Goal: Navigation & Orientation: Understand site structure

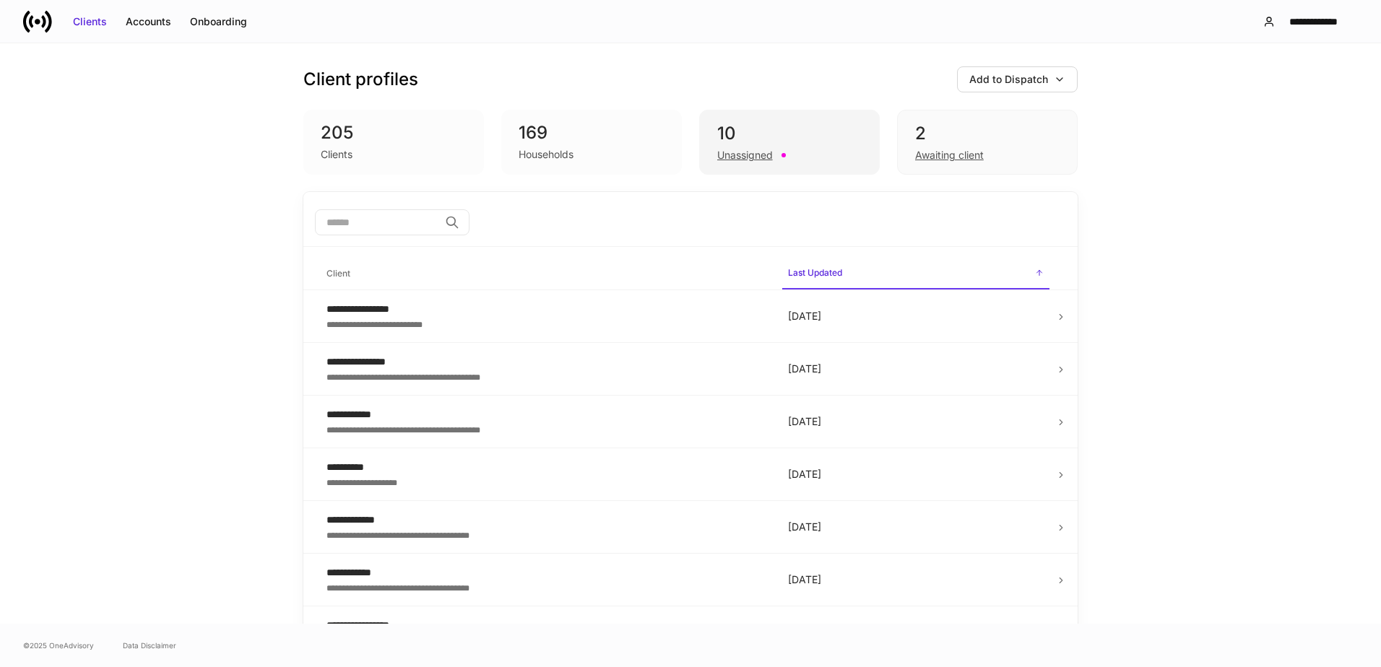
click at [739, 129] on div "10" at bounding box center [789, 133] width 144 height 23
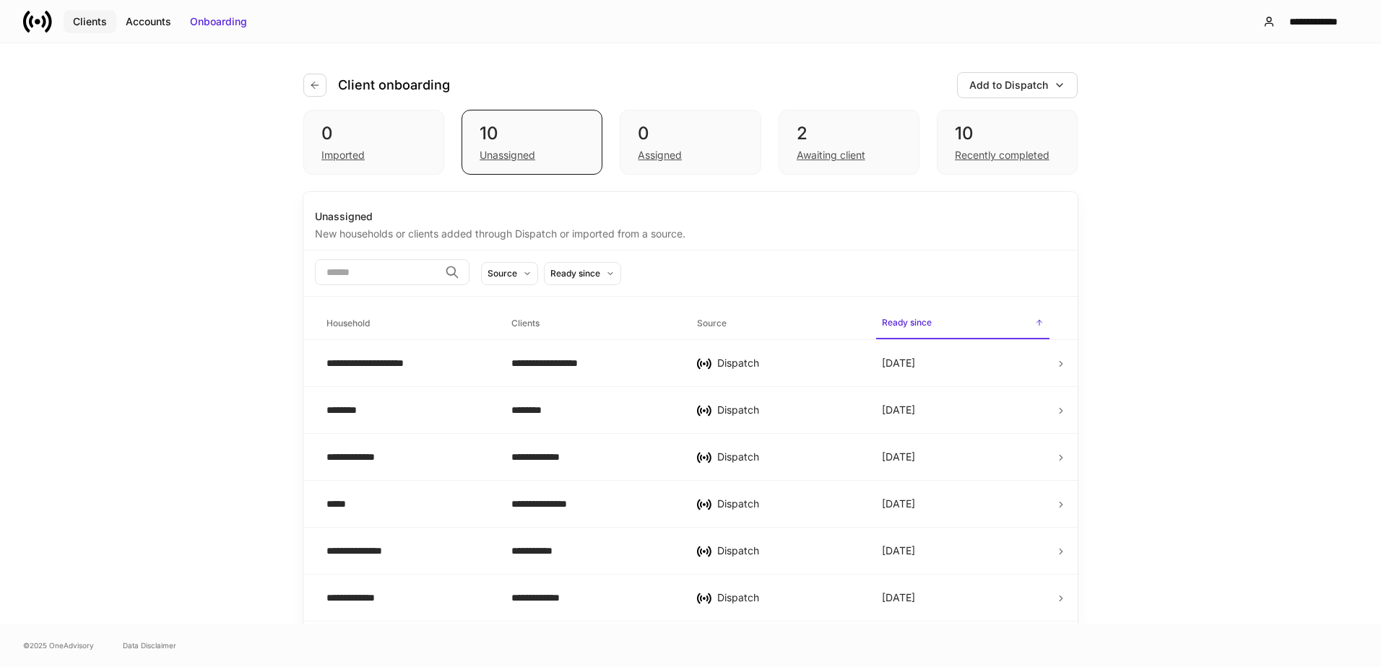
click at [90, 26] on div "Clients" at bounding box center [90, 21] width 34 height 14
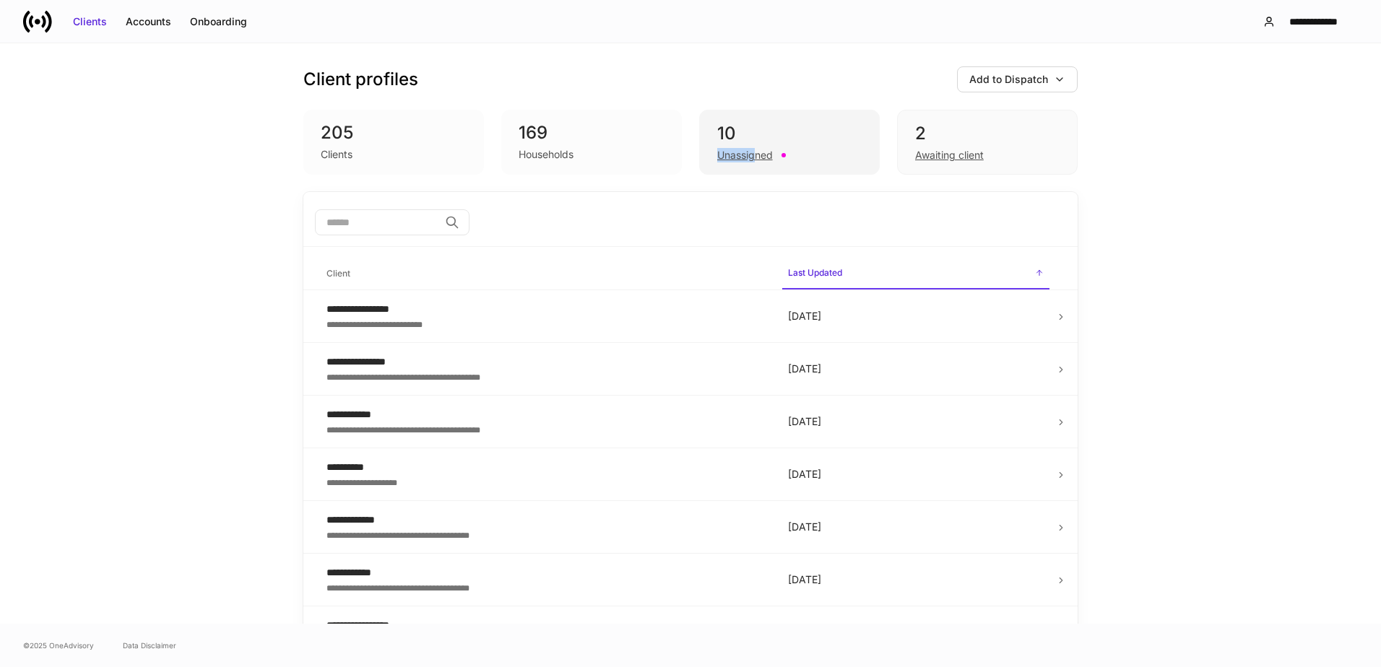
click at [750, 144] on div "10 Unassigned" at bounding box center [789, 142] width 181 height 65
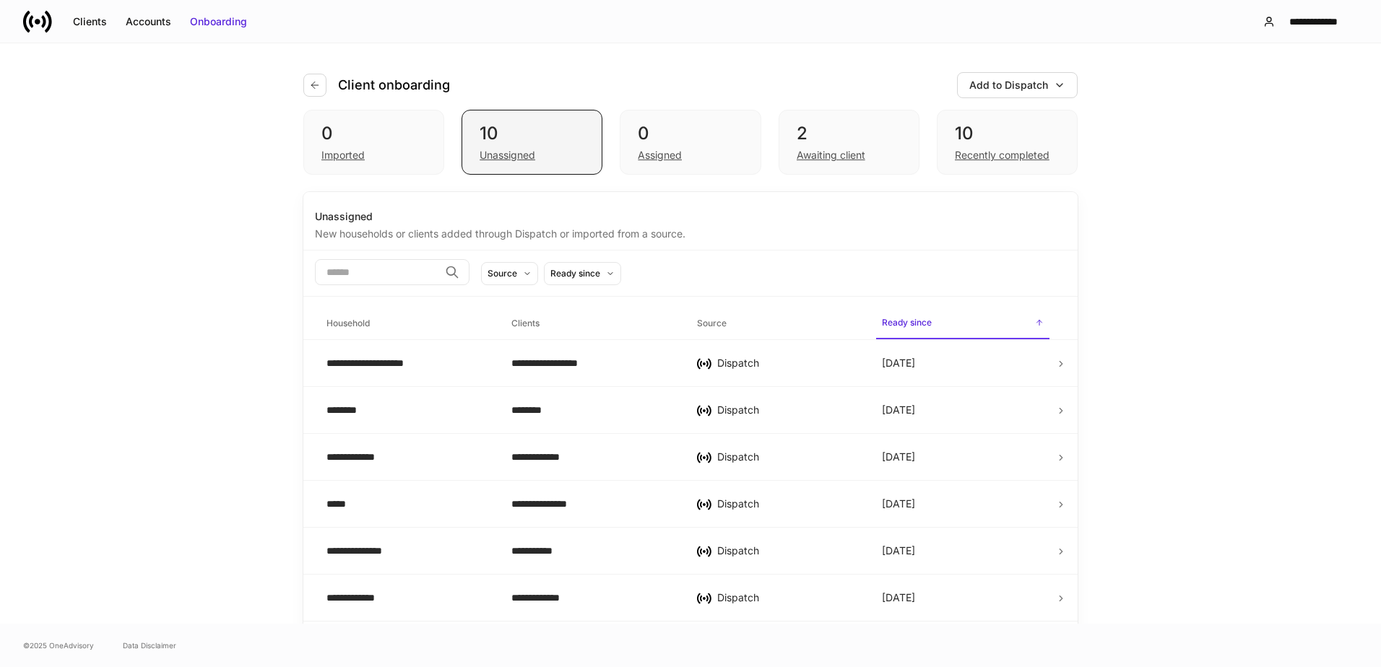
click at [522, 134] on div "10" at bounding box center [532, 133] width 105 height 23
click at [705, 132] on div "0" at bounding box center [690, 133] width 105 height 23
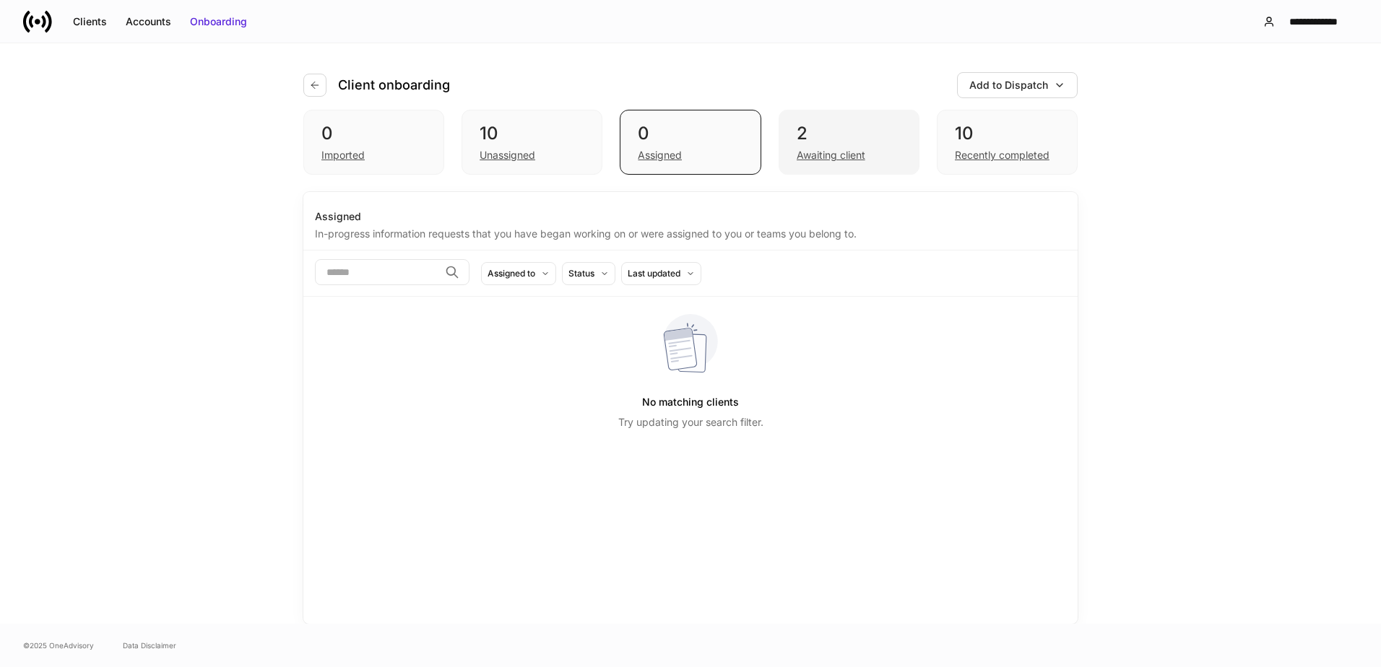
click at [810, 134] on div "2" at bounding box center [849, 133] width 105 height 23
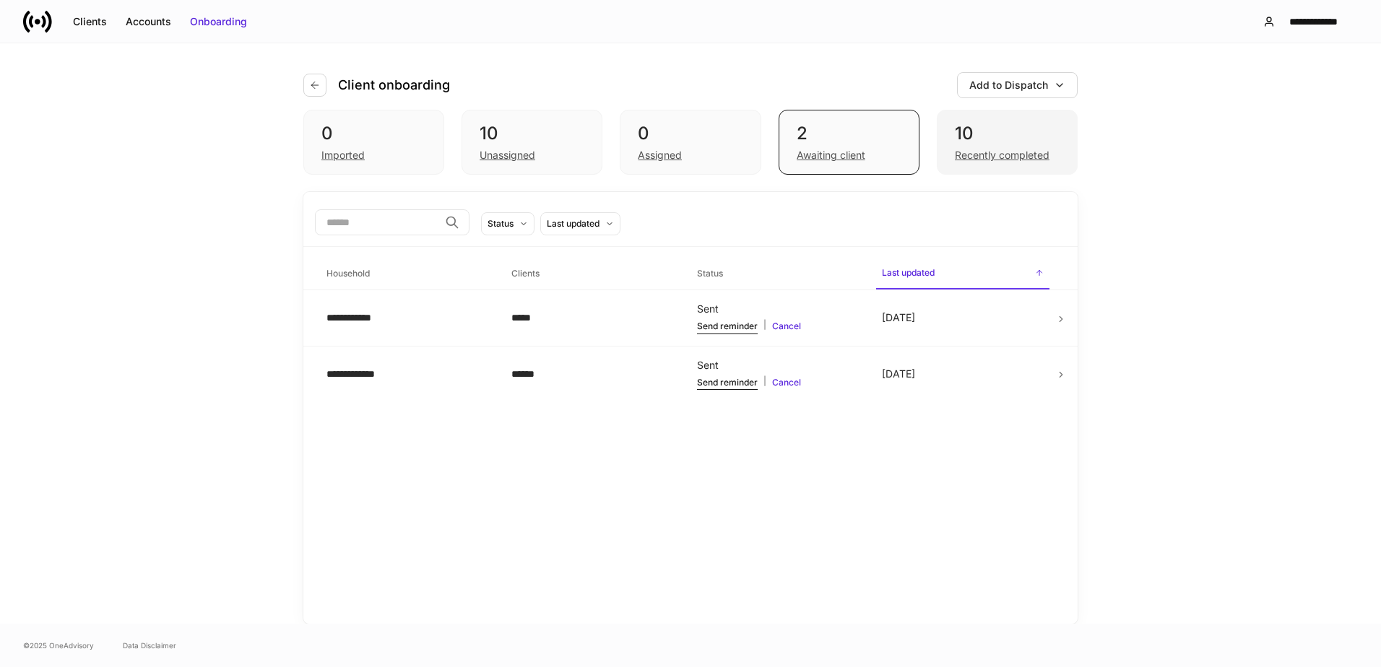
click at [955, 134] on div "10" at bounding box center [1007, 133] width 105 height 23
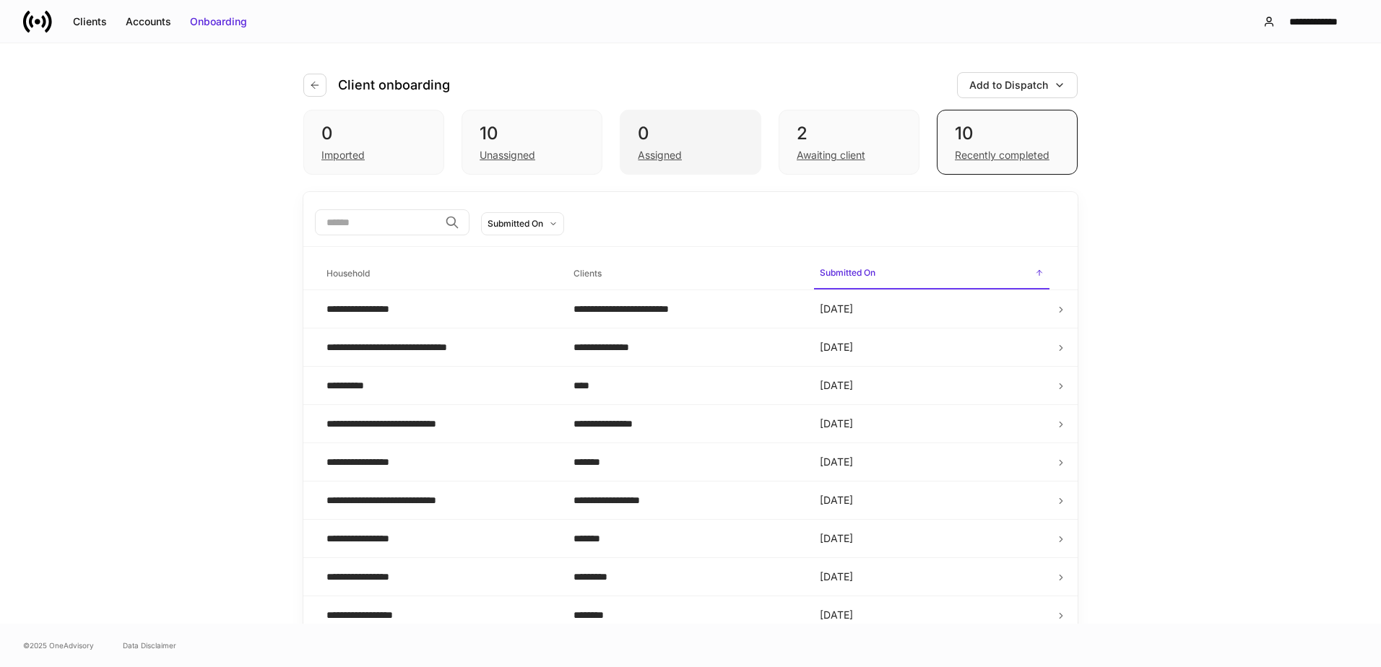
click at [638, 137] on div "0" at bounding box center [690, 133] width 105 height 23
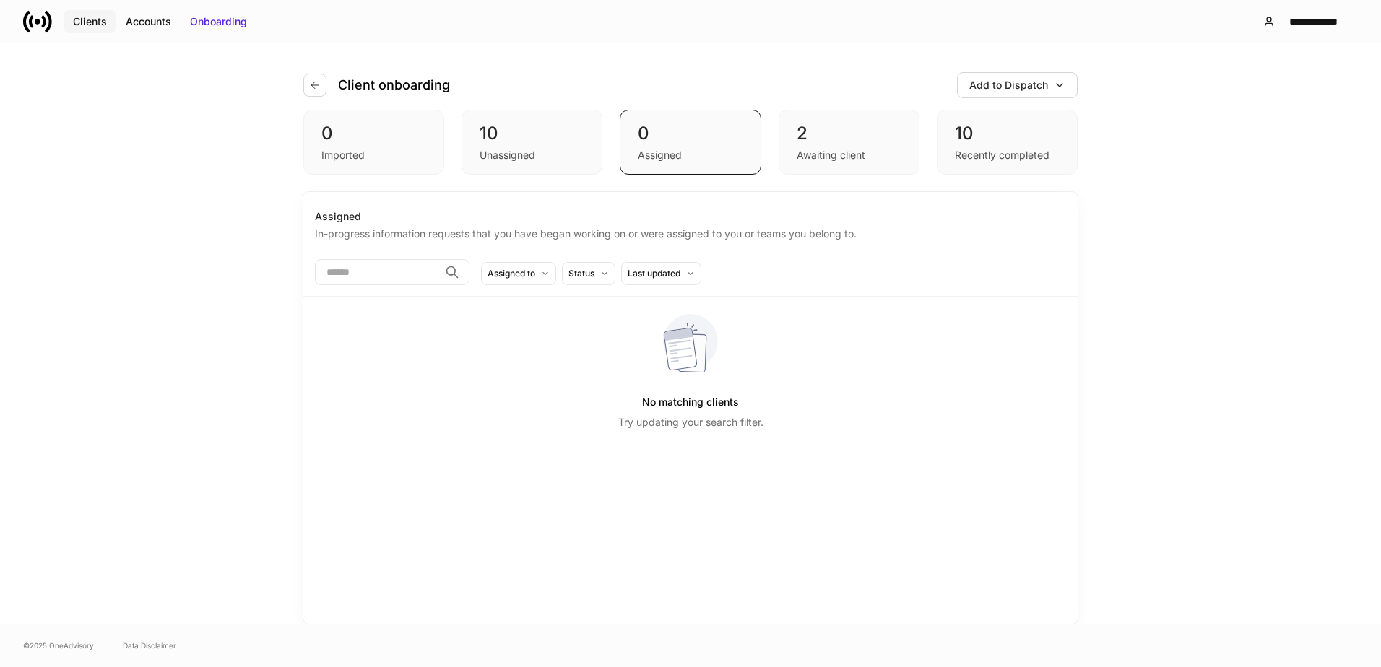
click at [110, 22] on button "Clients" at bounding box center [90, 21] width 53 height 23
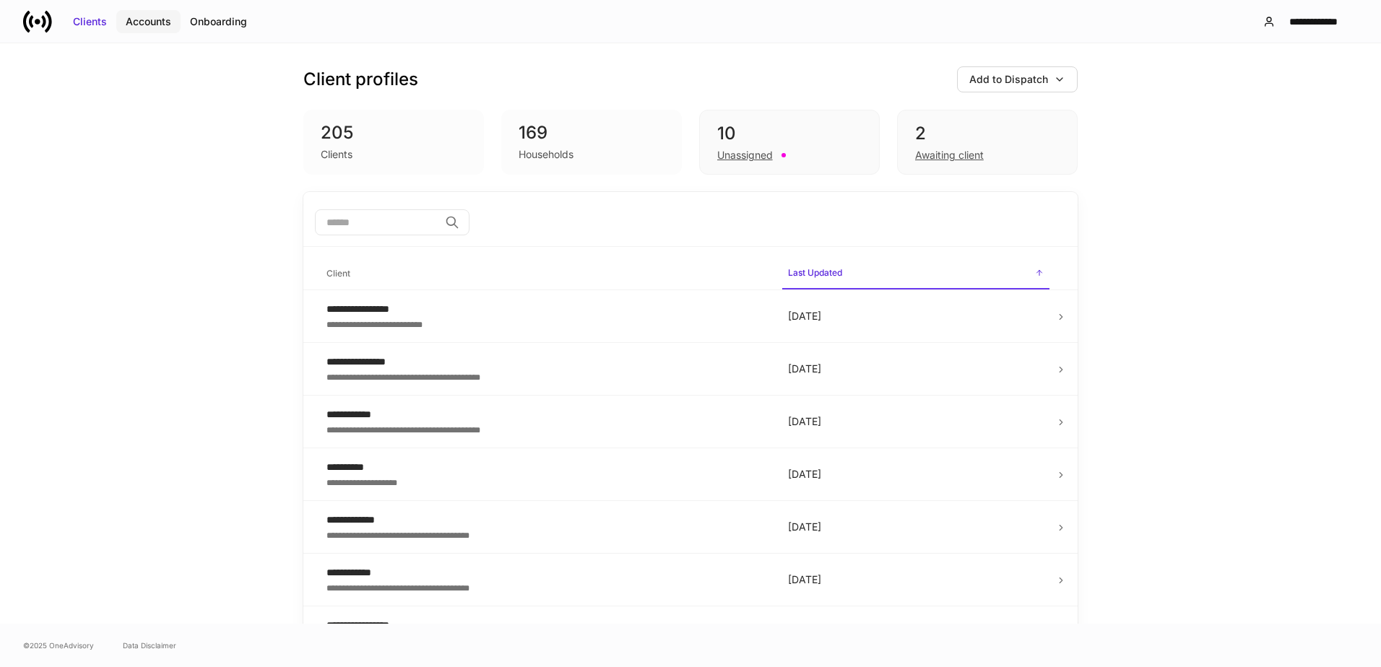
click at [154, 24] on div "Accounts" at bounding box center [149, 21] width 46 height 14
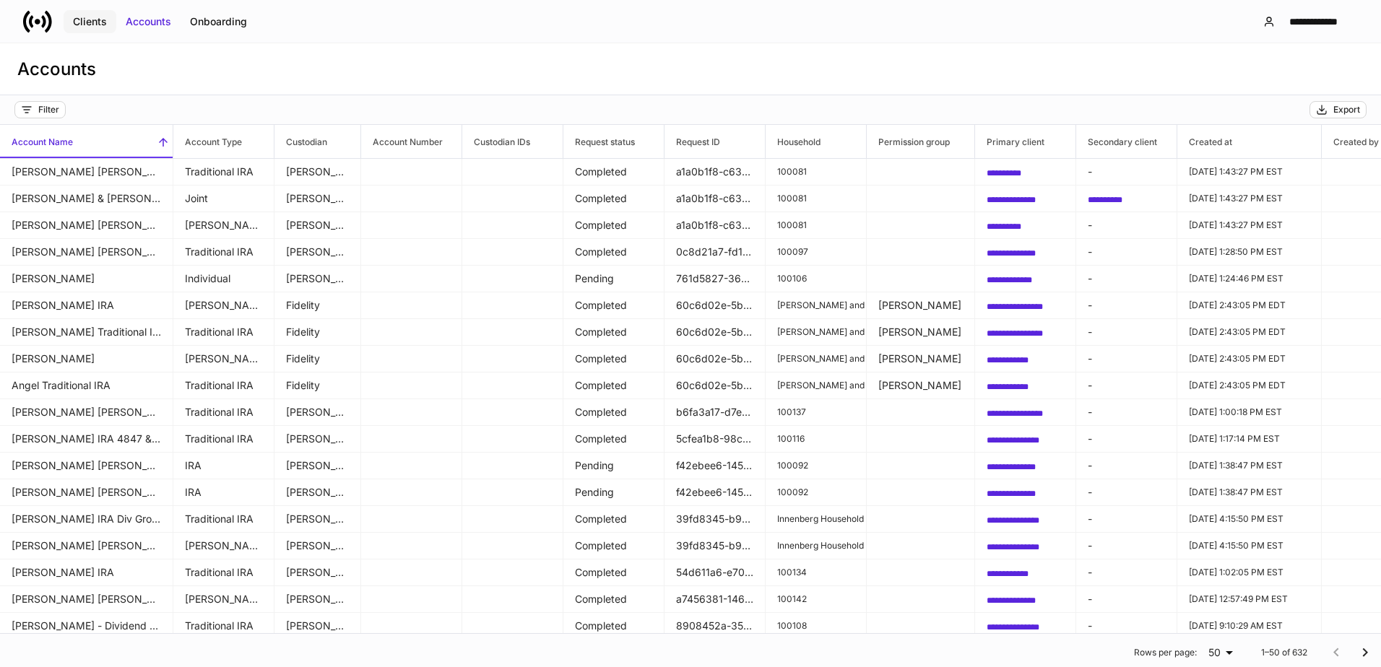
click at [99, 27] on div "Clients" at bounding box center [90, 21] width 34 height 14
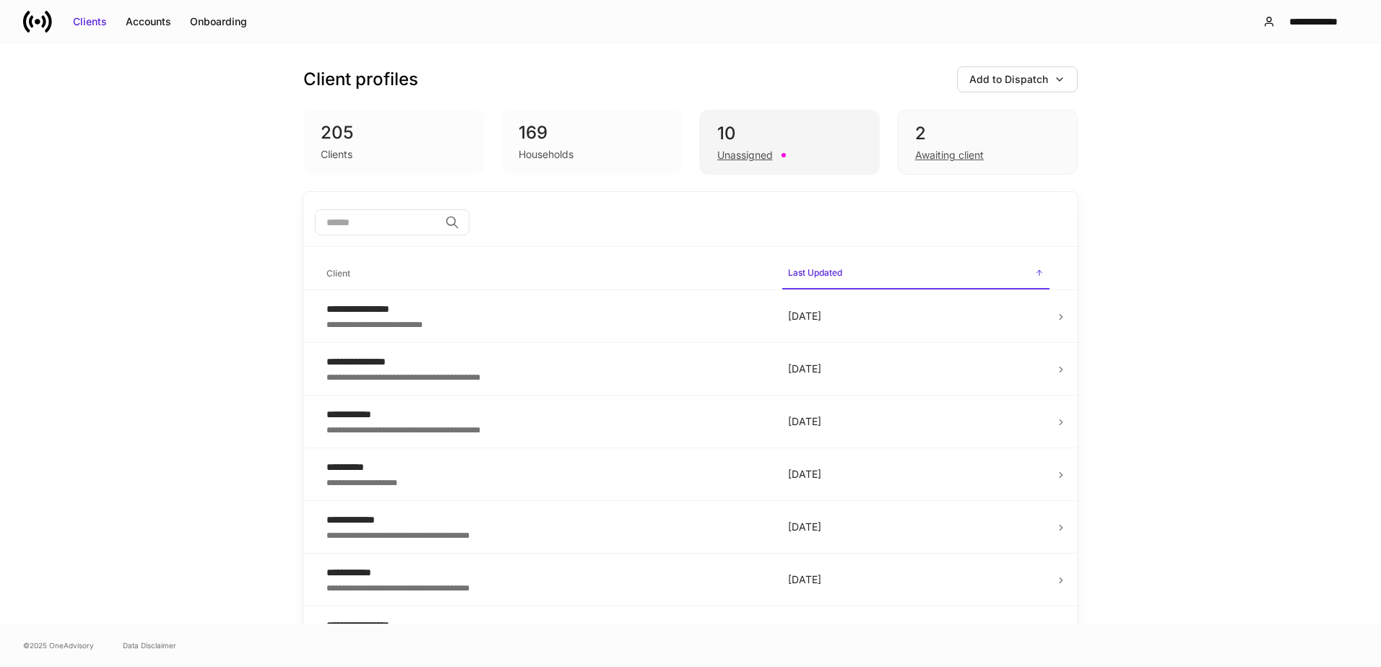
click at [763, 124] on div "10" at bounding box center [789, 133] width 144 height 23
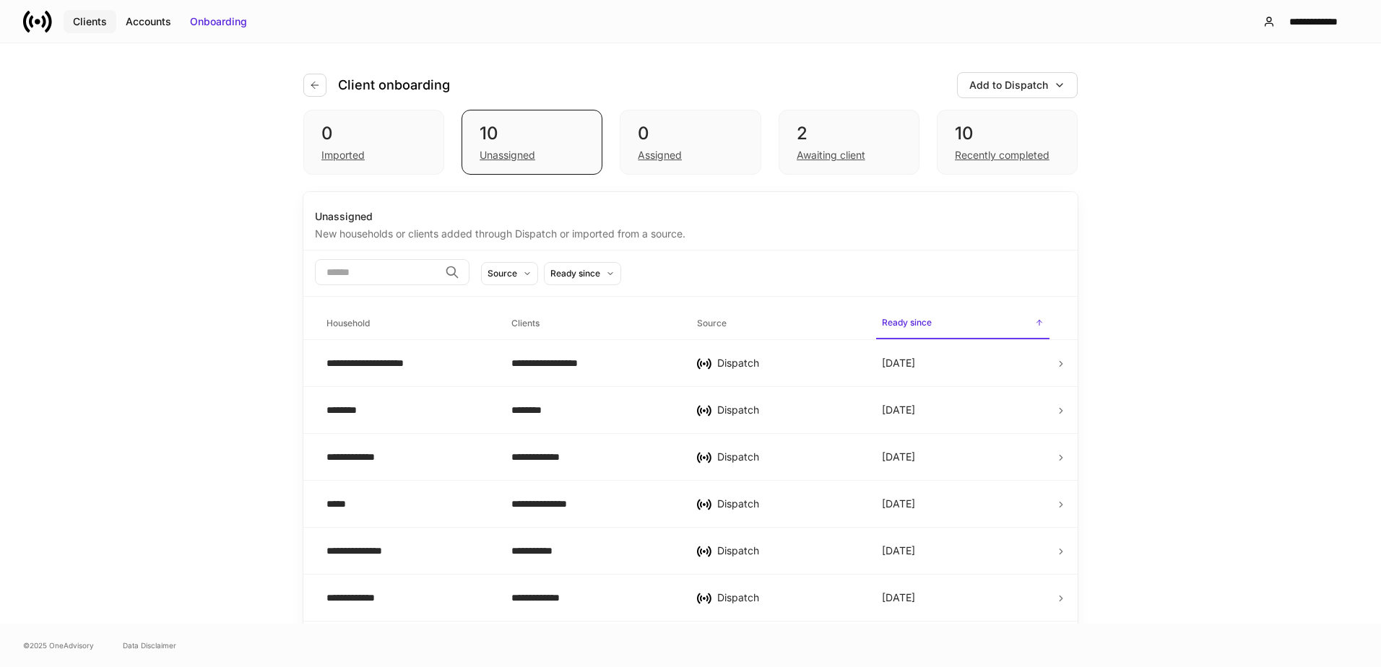
click at [90, 26] on div "Clients" at bounding box center [90, 21] width 34 height 14
